Goal: Complete application form

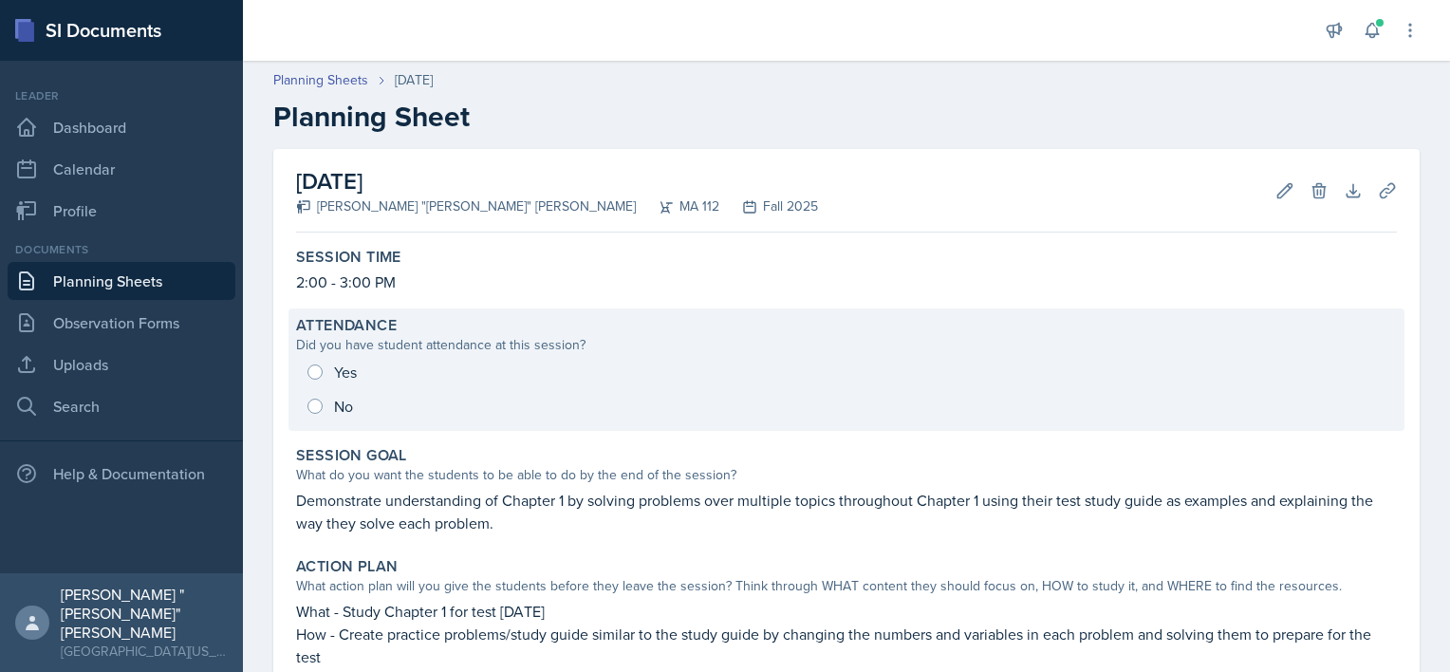
click at [391, 364] on div "Yes No" at bounding box center [846, 389] width 1101 height 68
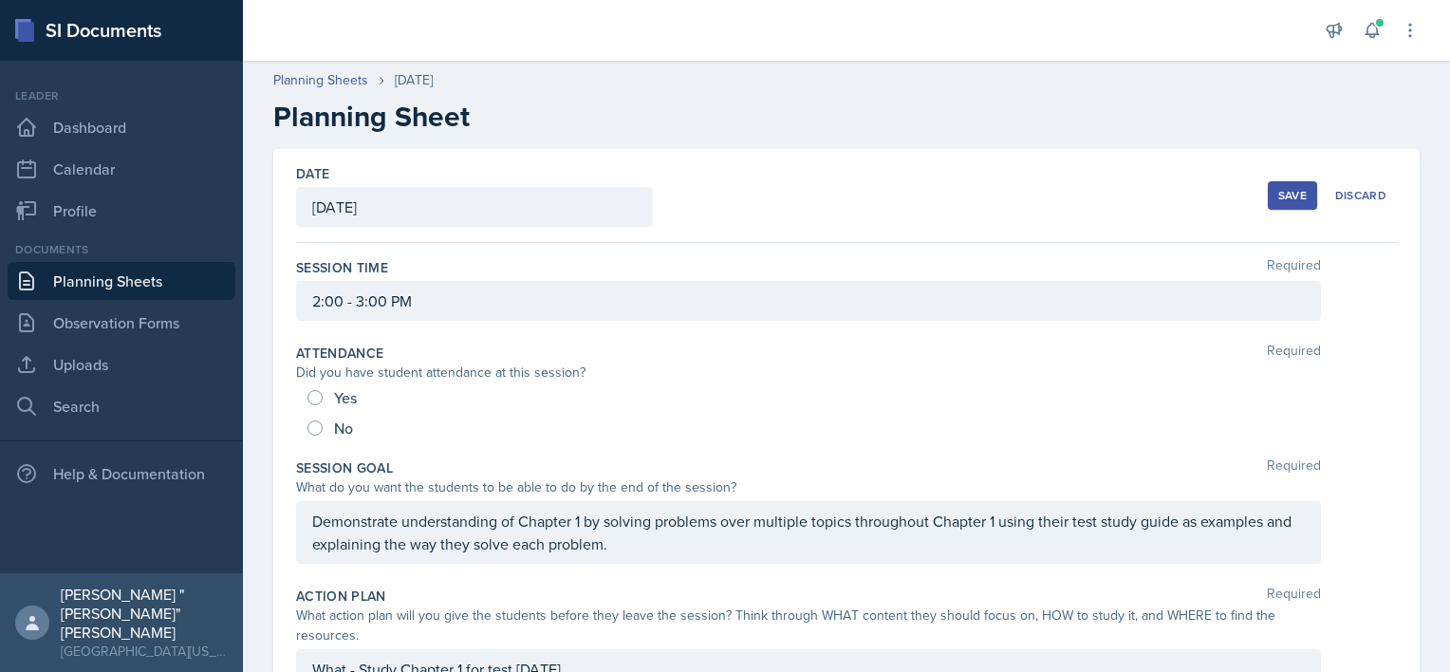
click at [338, 399] on span "Yes" at bounding box center [345, 397] width 23 height 19
click at [323, 399] on input "Yes" at bounding box center [314, 397] width 15 height 15
radio input "true"
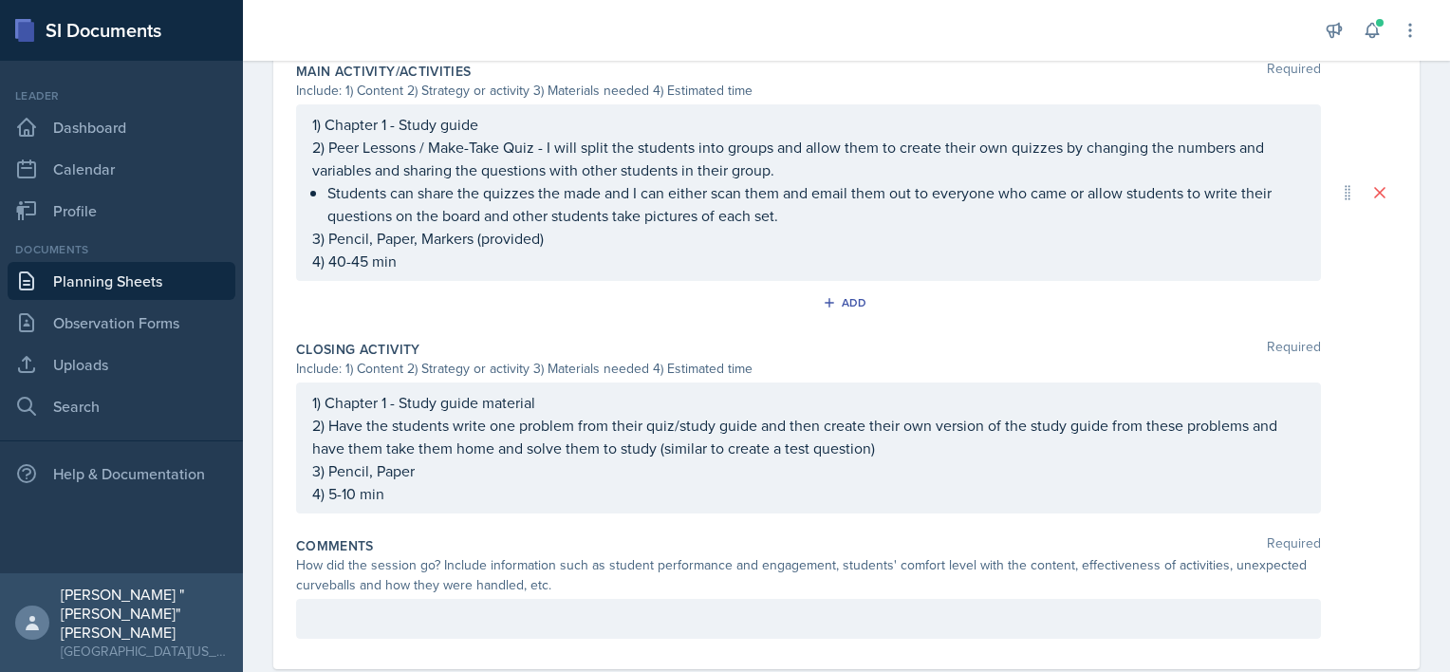
scroll to position [954, 0]
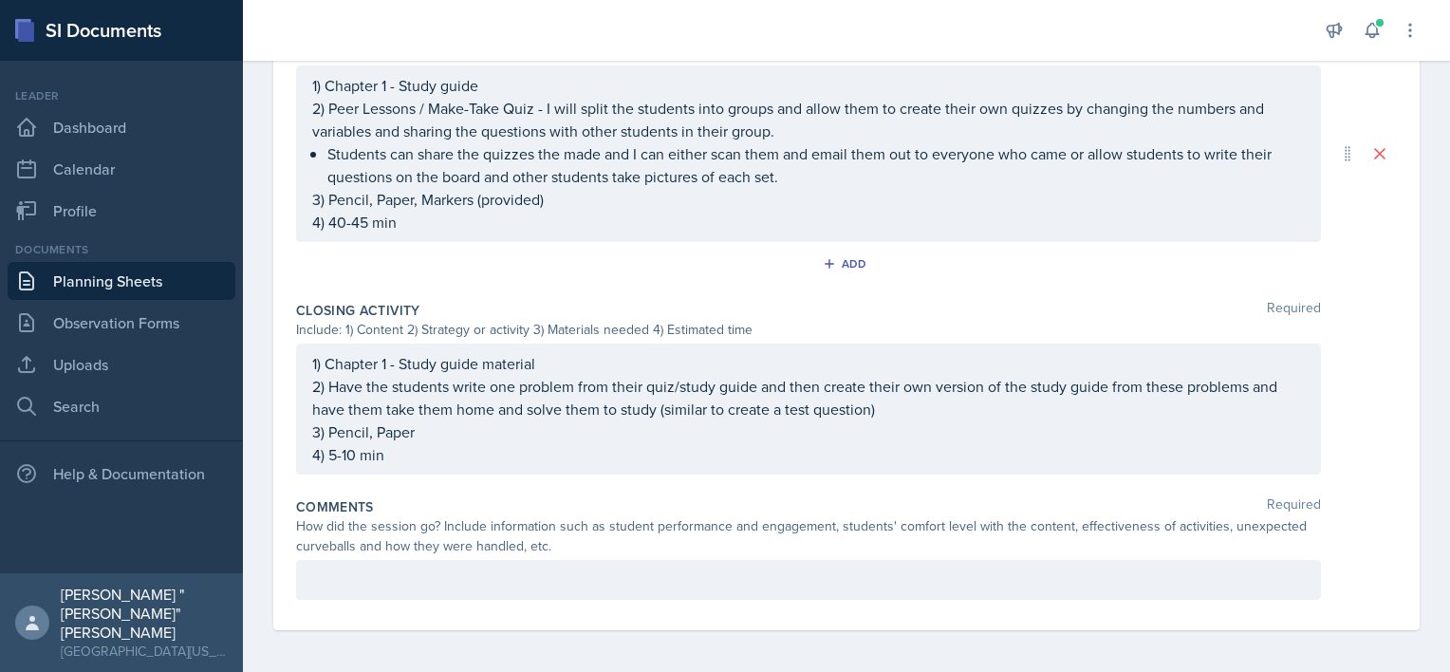
click at [550, 554] on div "Comments Required How did the session go? Include information such as student p…" at bounding box center [846, 552] width 1101 height 125
click at [531, 532] on div "How did the session go? Include information such as student performance and eng…" at bounding box center [808, 536] width 1025 height 40
click at [524, 543] on div "Comments Required How did the session go? Include information such as student p…" at bounding box center [846, 552] width 1101 height 125
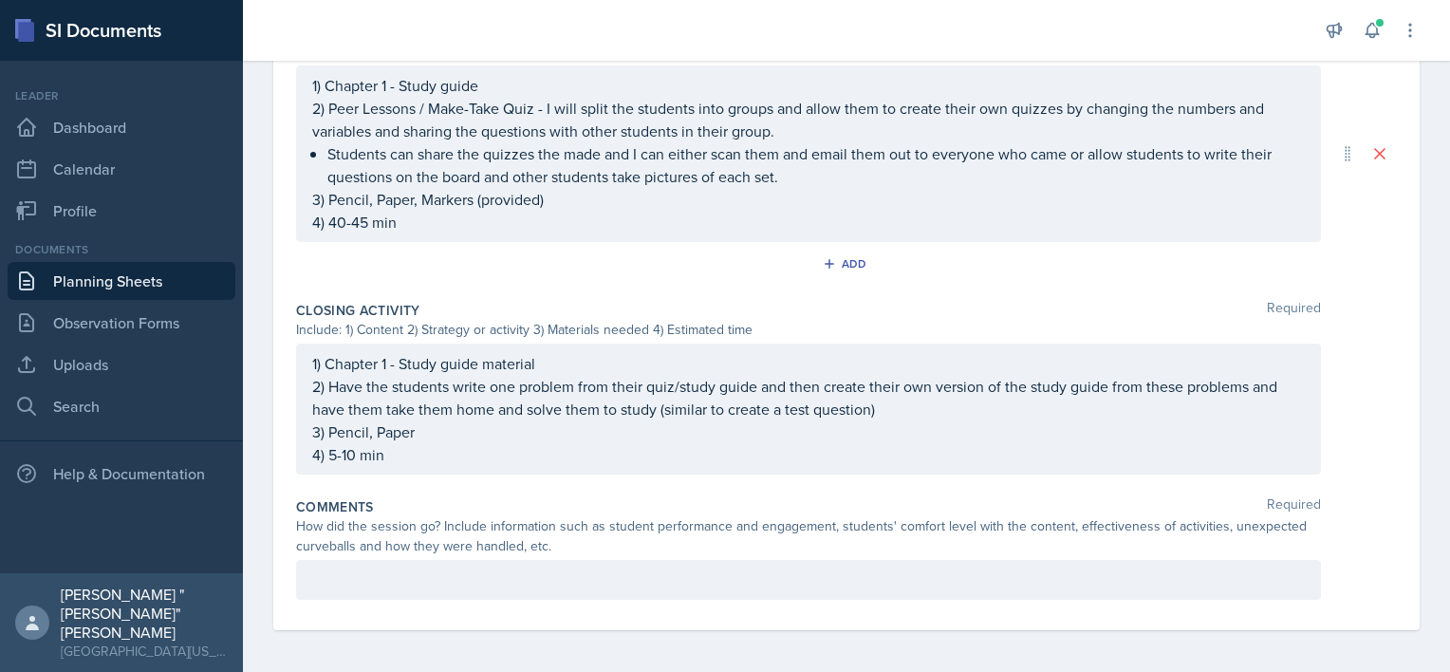
drag, startPoint x: 524, startPoint y: 543, endPoint x: 562, endPoint y: 600, distance: 68.4
click at [563, 600] on div "Comments Required How did the session go? Include information such as student p…" at bounding box center [846, 552] width 1101 height 125
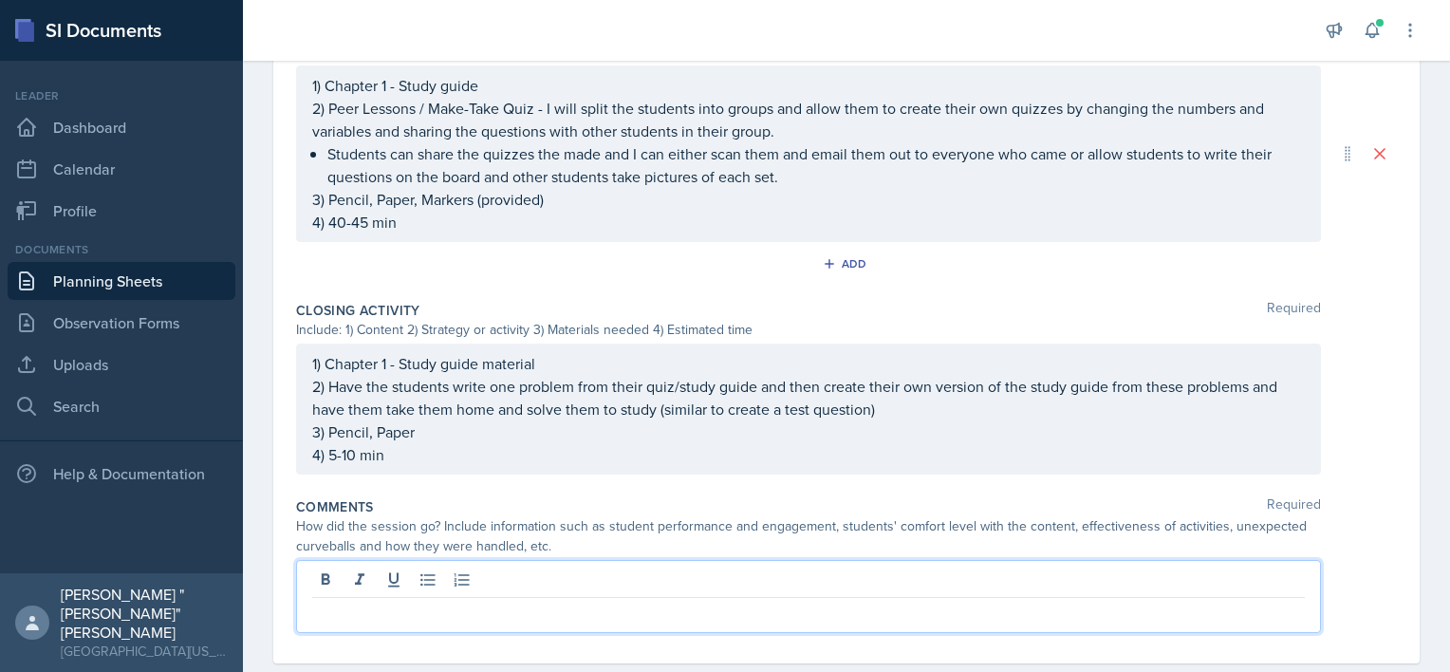
scroll to position [987, 0]
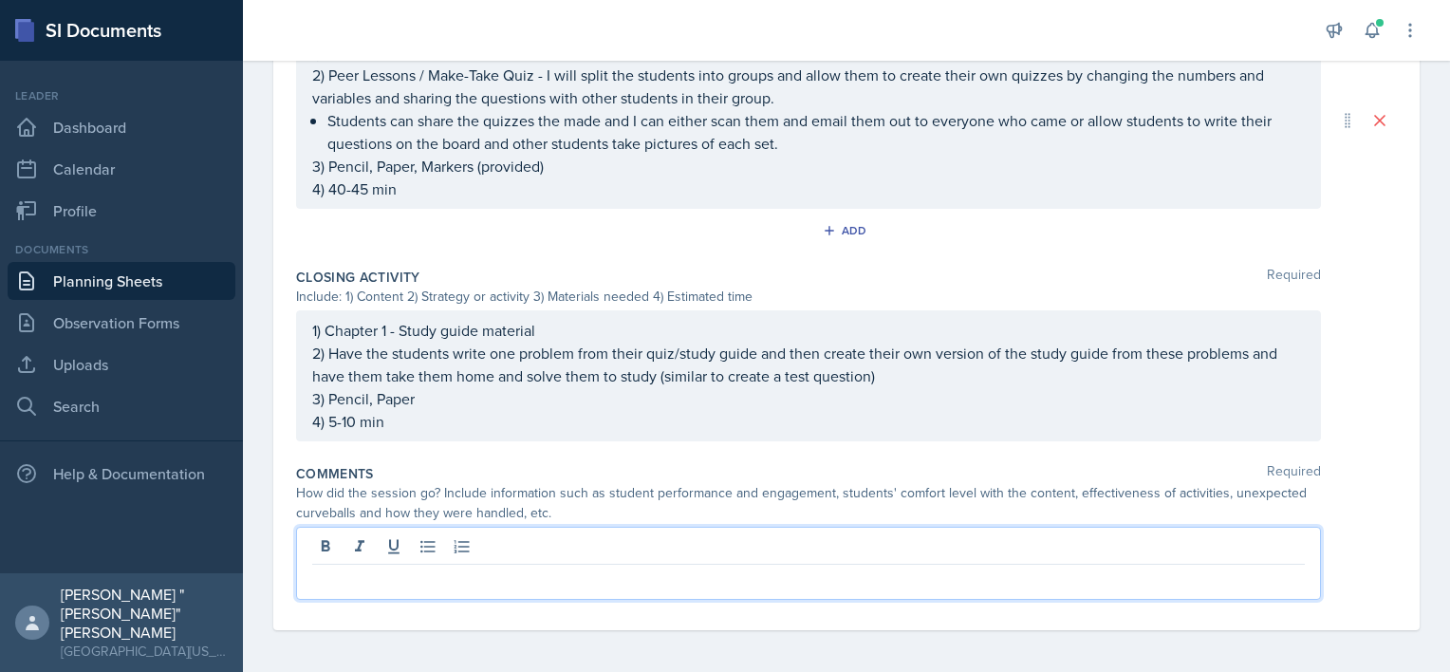
click at [558, 584] on p at bounding box center [808, 579] width 992 height 23
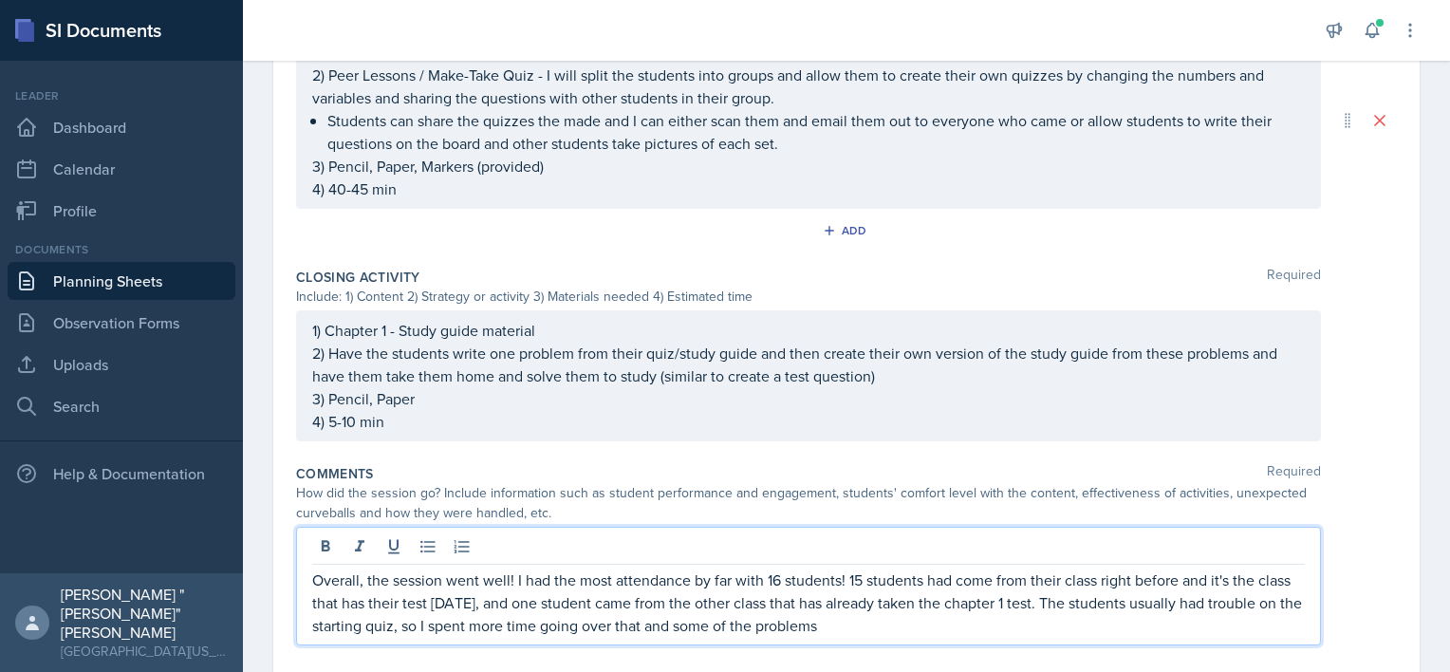
click at [410, 624] on p "Overall, the session went well! I had the most attendance by far with 16 studen…" at bounding box center [808, 602] width 992 height 68
click at [1055, 629] on p "Overall, the session went well! I had the most attendance by far with 16 studen…" at bounding box center [808, 602] width 992 height 68
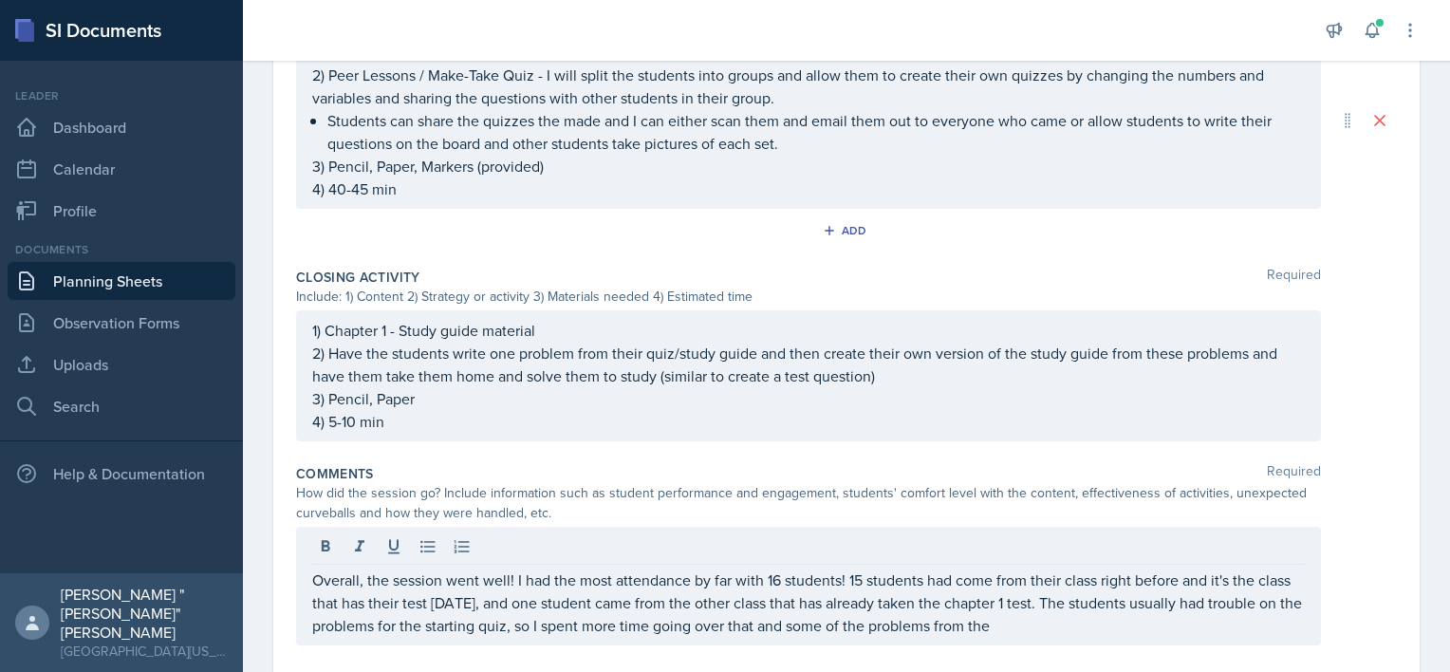
click at [965, 627] on p "Overall, the session went well! I had the most attendance by far with 16 studen…" at bounding box center [808, 602] width 992 height 68
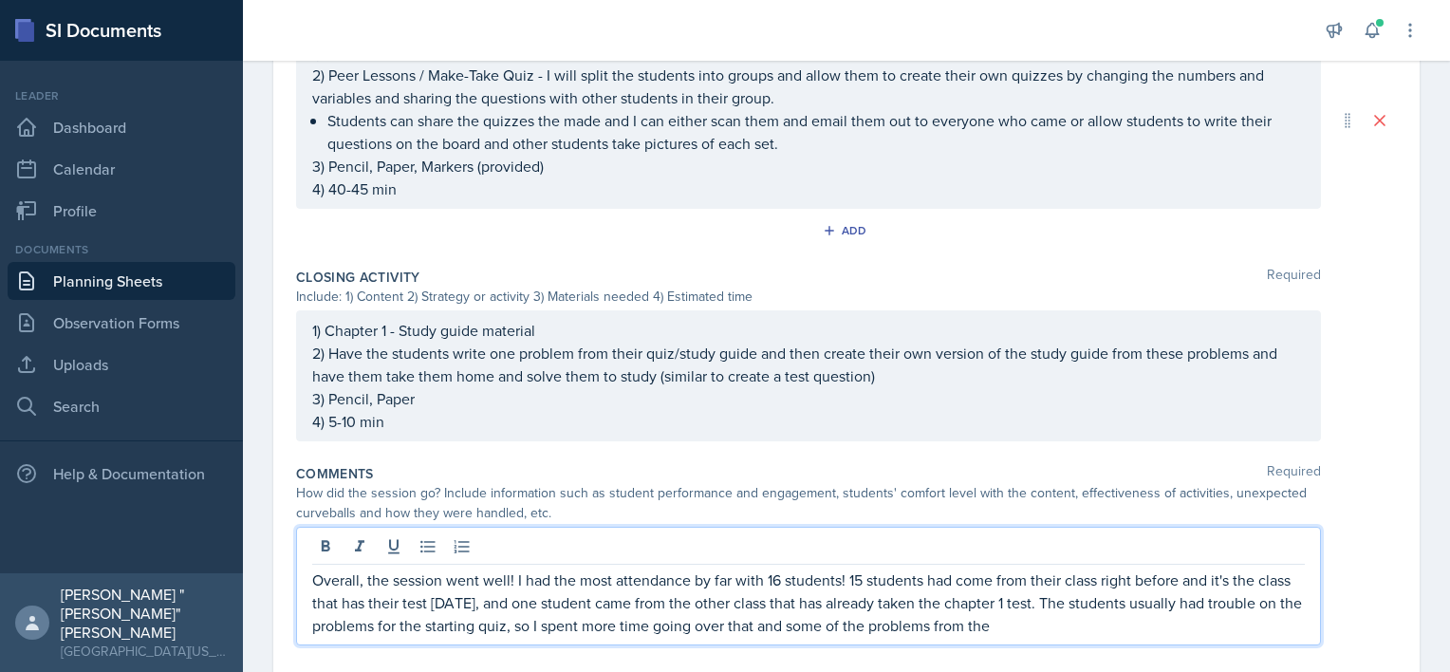
scroll to position [1032, 0]
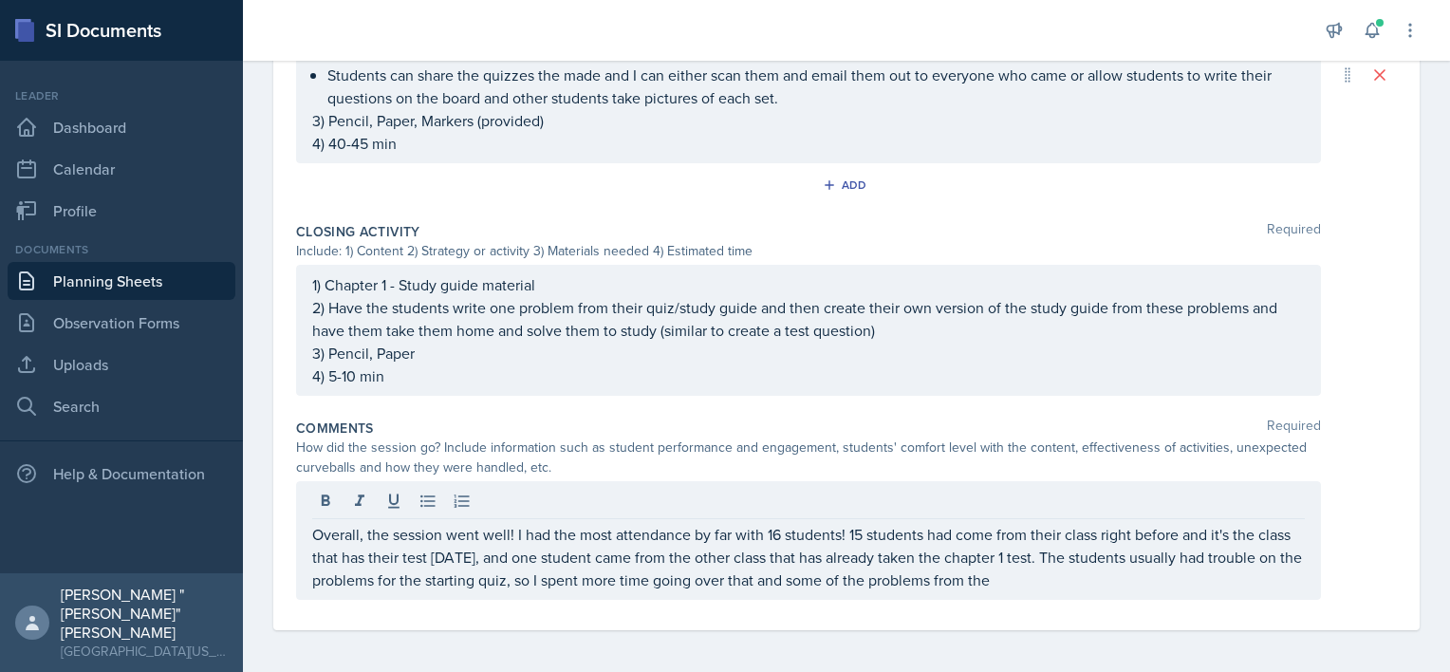
click at [1123, 588] on div "Overall, the session went well! I had the most attendance by far with 16 studen…" at bounding box center [808, 540] width 1025 height 119
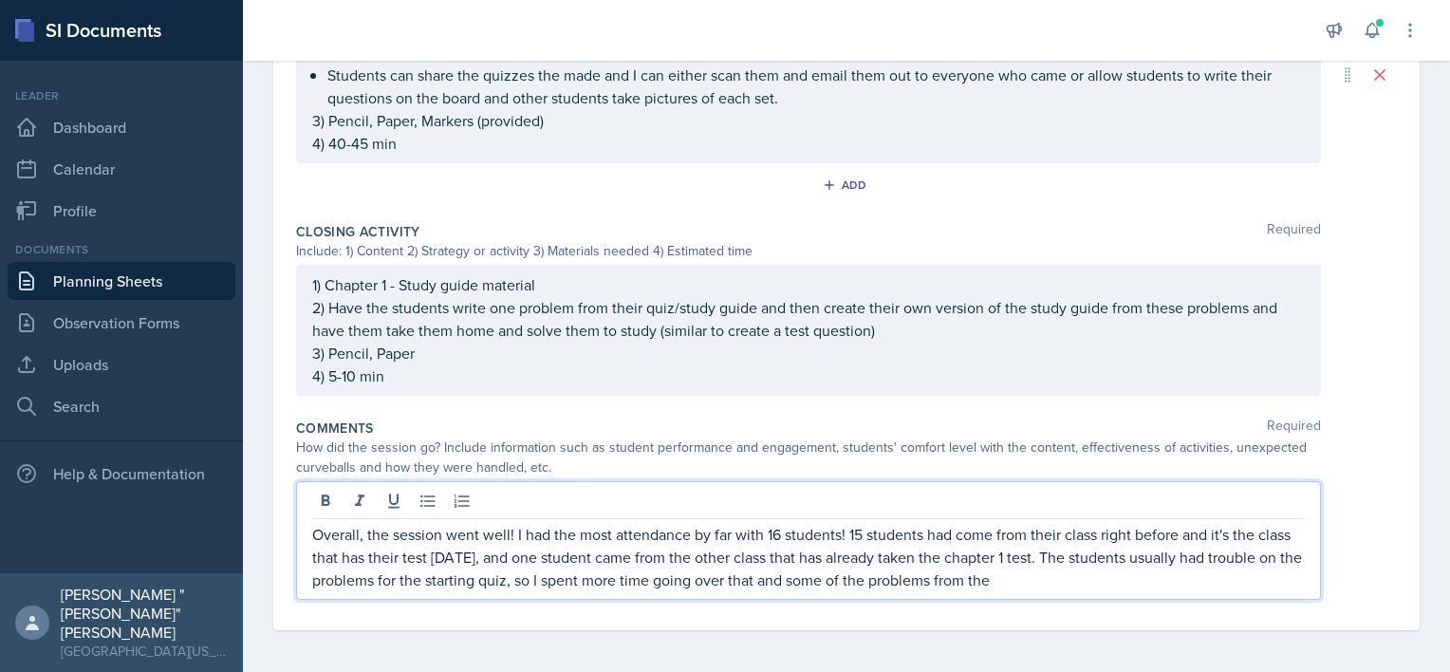
click at [1133, 570] on p "Overall, the session went well! I had the most attendance by far with 16 studen…" at bounding box center [808, 557] width 992 height 68
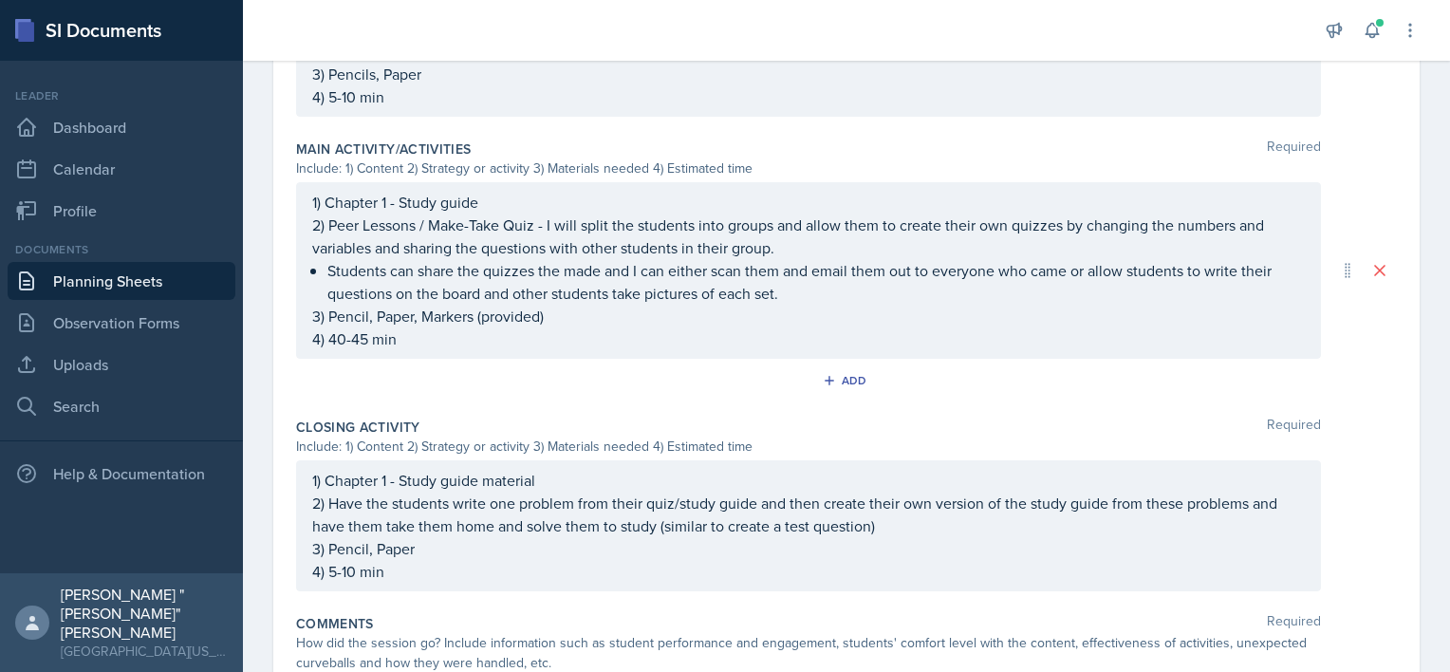
scroll to position [1078, 0]
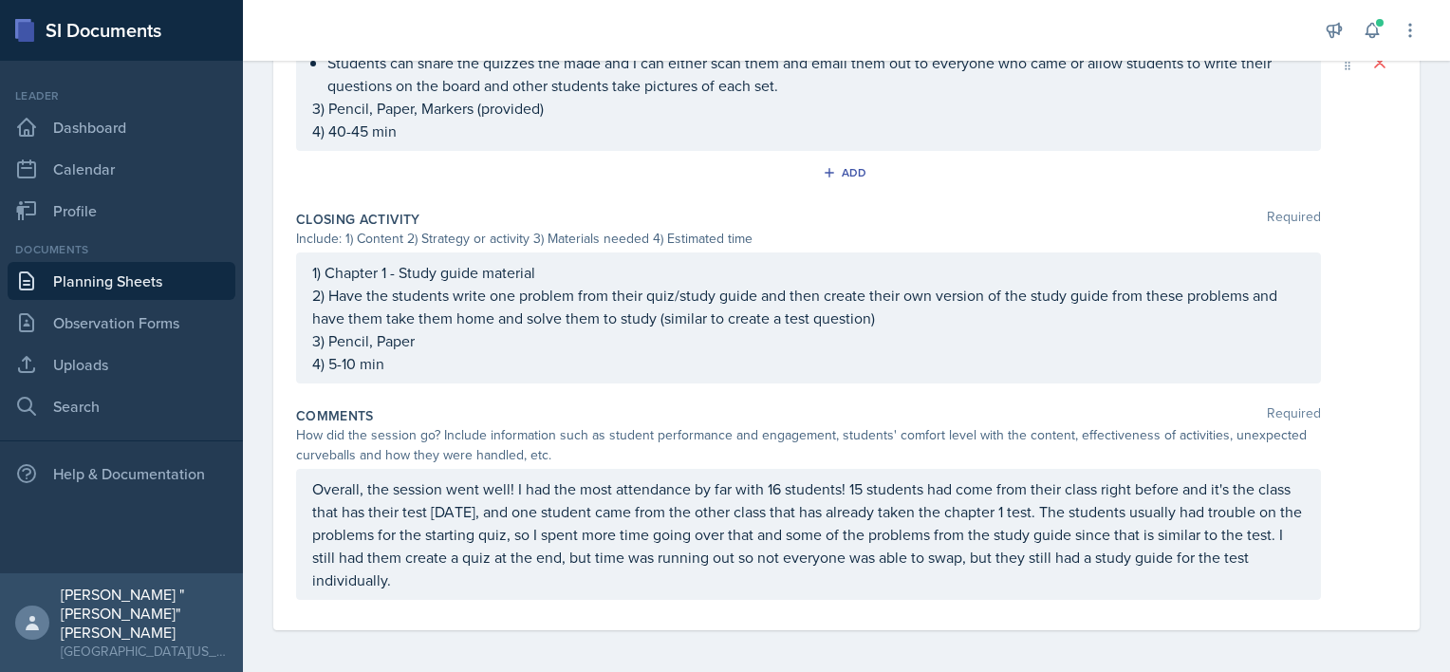
scroll to position [0, 0]
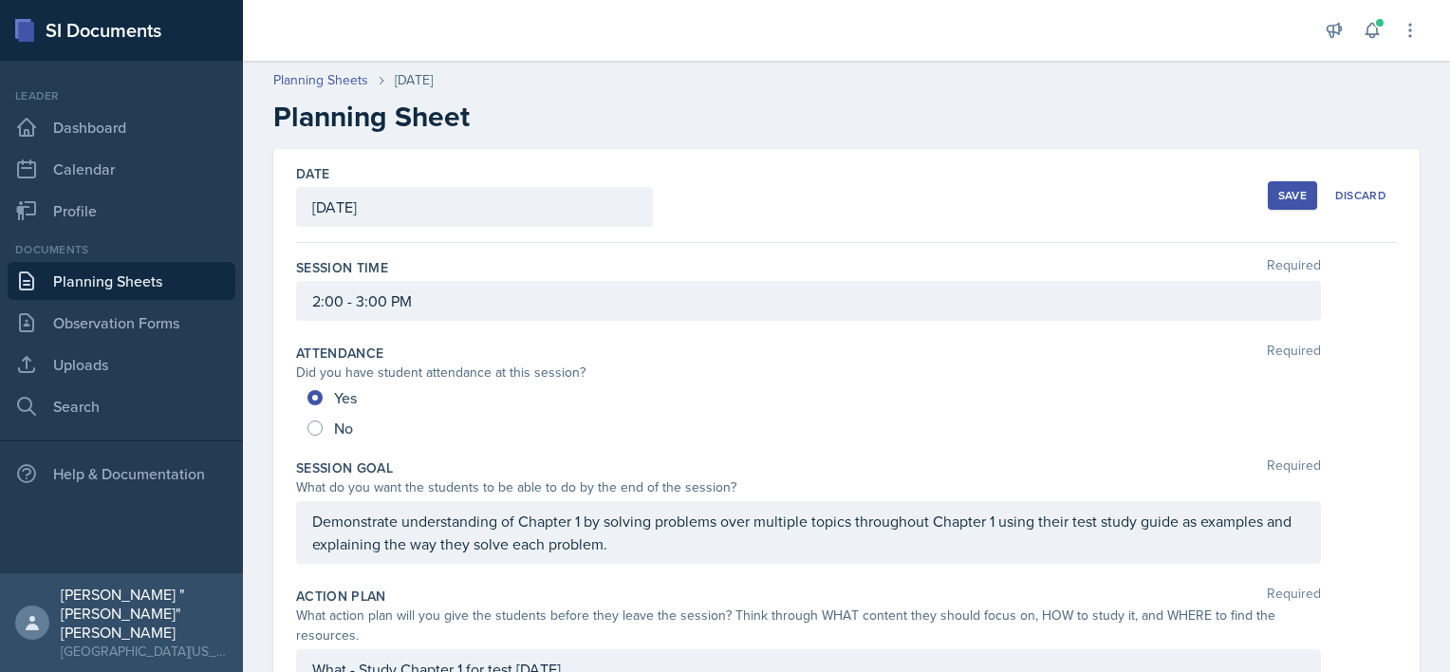
click at [1278, 197] on div "Save" at bounding box center [1292, 195] width 28 height 15
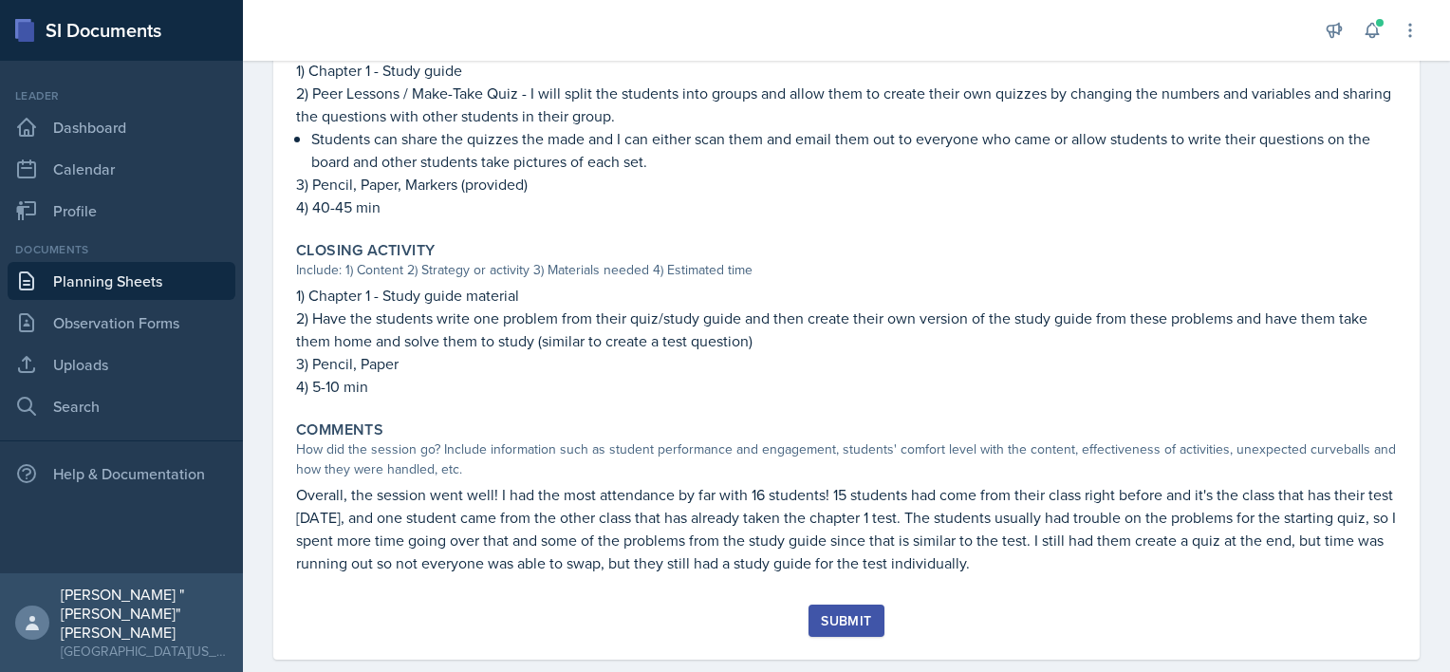
scroll to position [886, 0]
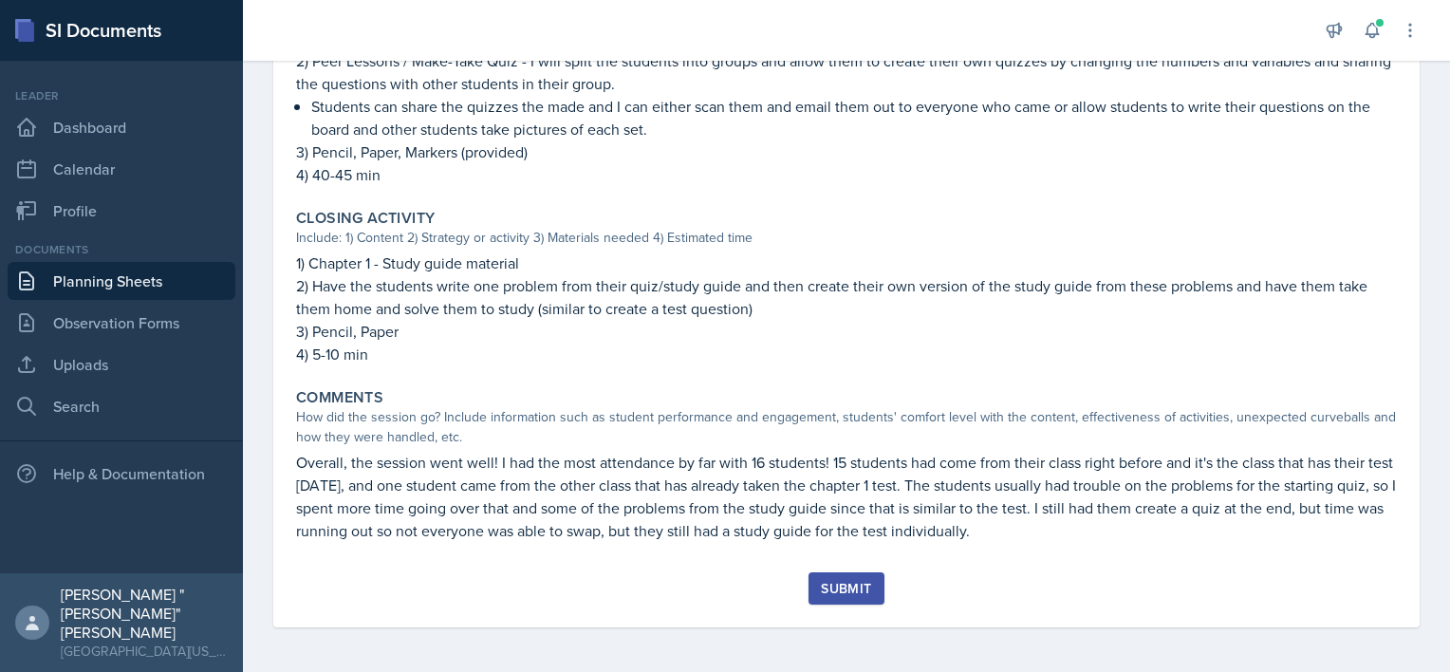
click at [840, 572] on button "Submit" at bounding box center [845, 588] width 75 height 32
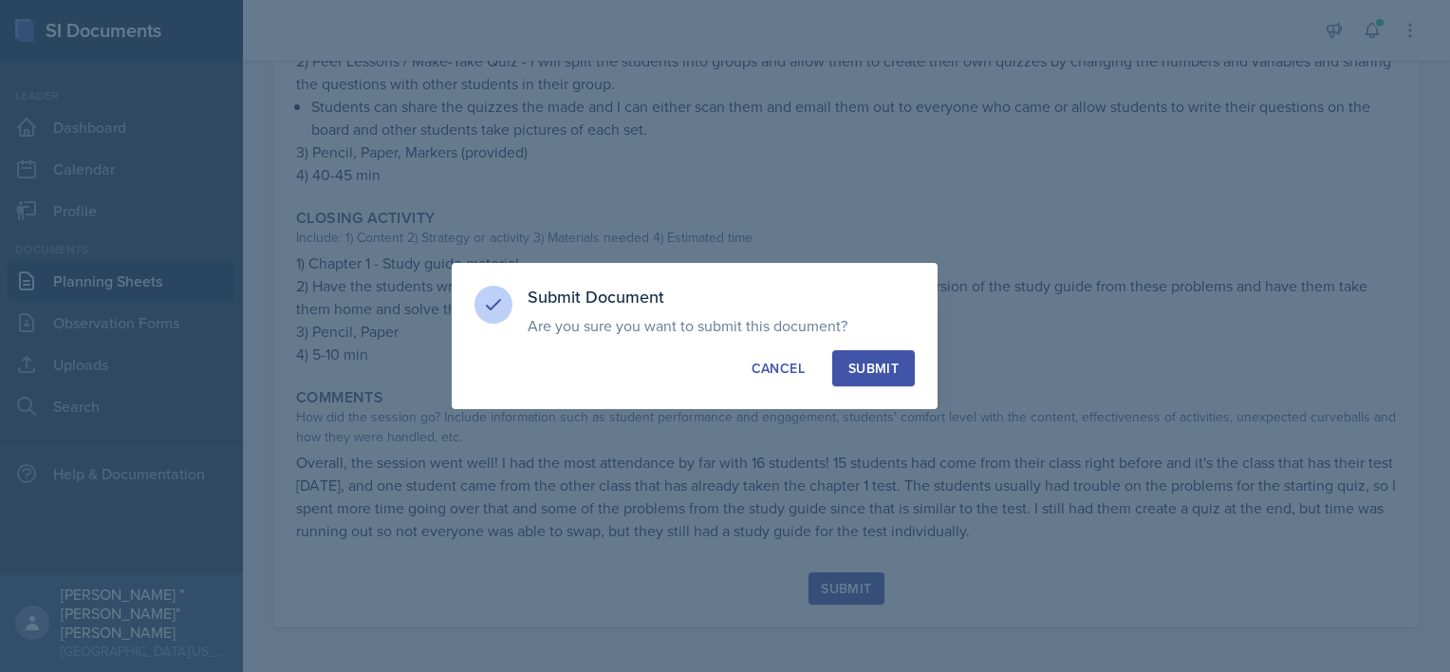
click at [878, 372] on div "Submit" at bounding box center [873, 368] width 50 height 19
radio input "true"
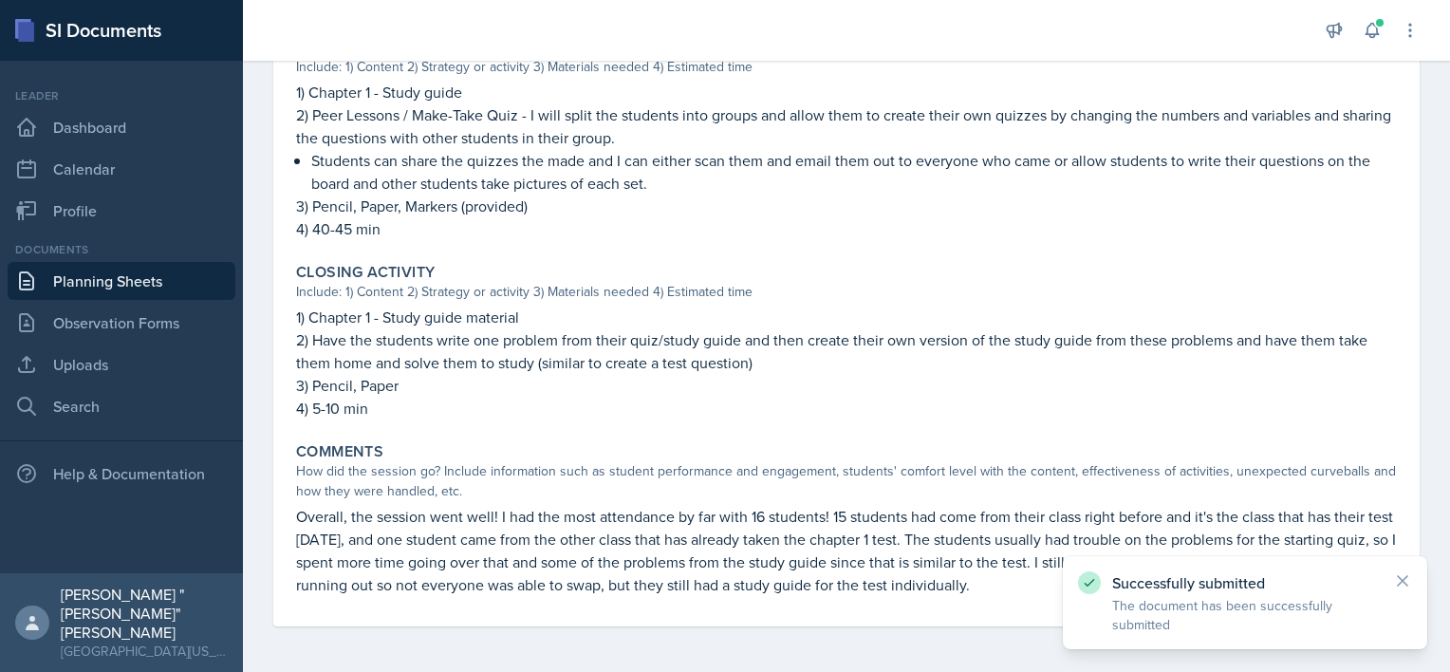
scroll to position [831, 0]
click at [189, 275] on link "Planning Sheets" at bounding box center [122, 281] width 228 height 38
